Goal: Transaction & Acquisition: Download file/media

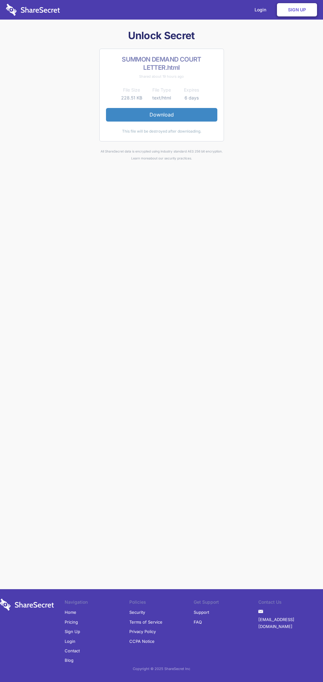
click at [162, 115] on link "Download" at bounding box center [161, 114] width 111 height 13
